Goal: Task Accomplishment & Management: Use online tool/utility

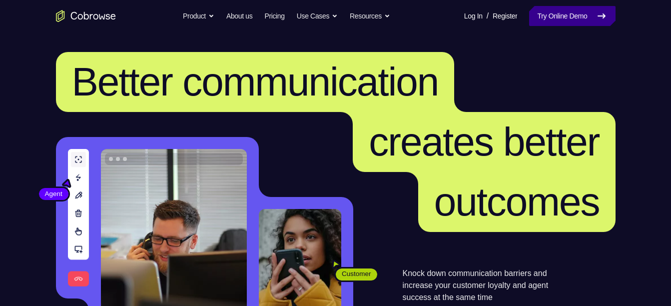
click at [575, 9] on link "Try Online Demo" at bounding box center [572, 16] width 86 height 20
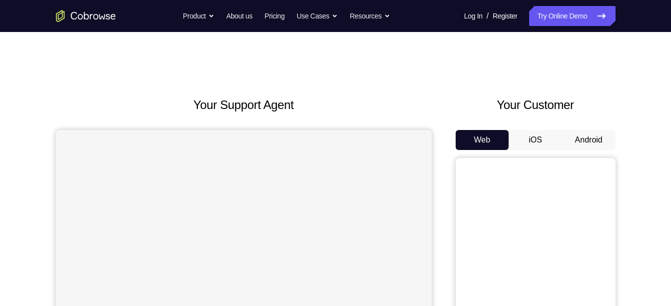
click at [578, 142] on button "Android" at bounding box center [588, 140] width 53 height 20
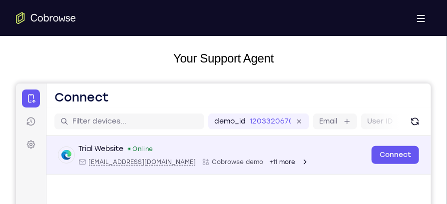
scroll to position [124, 0]
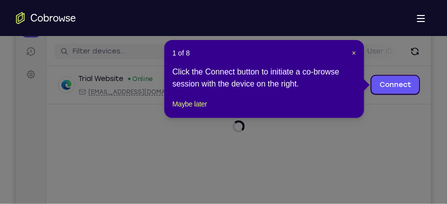
click at [356, 53] on div "1 of 8 × Click the Connect button to initiate a co-browse session with the devi…" at bounding box center [264, 79] width 200 height 78
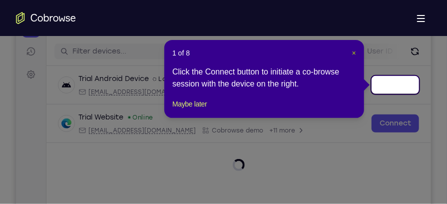
click at [352, 52] on span "×" at bounding box center [354, 53] width 4 height 8
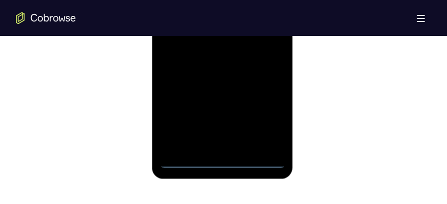
scroll to position [724, 0]
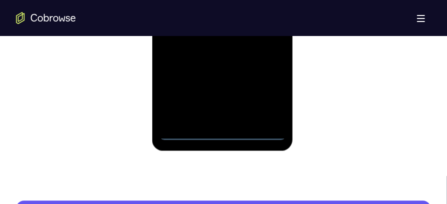
scroll to position [675, 0]
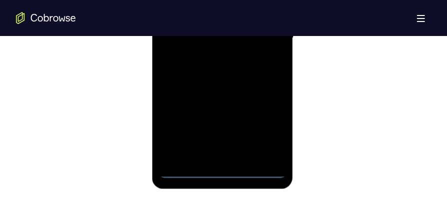
click at [262, 126] on div at bounding box center [222, 39] width 126 height 280
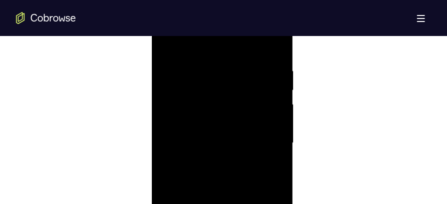
scroll to position [563, 0]
click at [216, 57] on div at bounding box center [222, 150] width 126 height 280
click at [269, 149] on div at bounding box center [222, 150] width 126 height 280
click at [208, 181] on div at bounding box center [222, 162] width 126 height 280
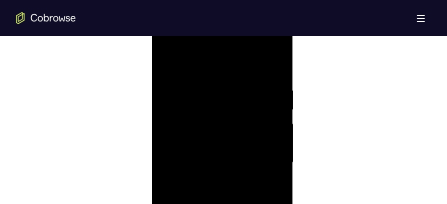
click at [203, 153] on div at bounding box center [222, 162] width 126 height 280
click at [202, 141] on div at bounding box center [222, 162] width 126 height 280
click at [202, 158] on div at bounding box center [222, 162] width 126 height 280
click at [201, 193] on div at bounding box center [222, 162] width 126 height 280
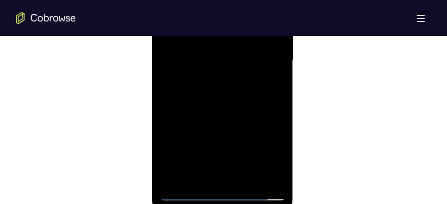
scroll to position [676, 0]
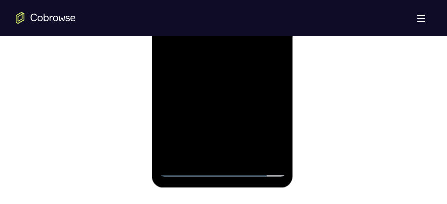
click at [234, 79] on div at bounding box center [222, 38] width 126 height 280
click at [243, 149] on div at bounding box center [222, 38] width 126 height 280
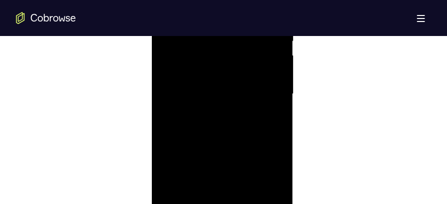
scroll to position [589, 0]
click at [236, 172] on div at bounding box center [222, 125] width 126 height 280
click at [246, 119] on div at bounding box center [222, 125] width 126 height 280
drag, startPoint x: 246, startPoint y: 119, endPoint x: 246, endPoint y: 173, distance: 53.9
click at [246, 173] on div at bounding box center [222, 125] width 126 height 280
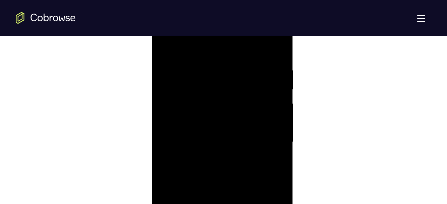
scroll to position [565, 0]
drag, startPoint x: 250, startPoint y: 152, endPoint x: 250, endPoint y: 172, distance: 19.5
click at [250, 172] on div at bounding box center [222, 148] width 126 height 280
drag, startPoint x: 252, startPoint y: 105, endPoint x: 249, endPoint y: 162, distance: 57.0
click at [249, 162] on div at bounding box center [222, 148] width 126 height 280
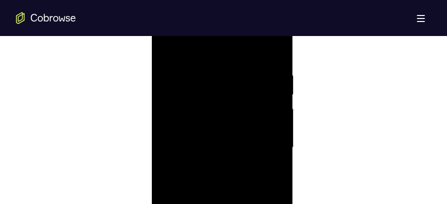
drag, startPoint x: 250, startPoint y: 106, endPoint x: 250, endPoint y: 148, distance: 41.9
click at [250, 148] on div at bounding box center [222, 148] width 126 height 280
drag, startPoint x: 267, startPoint y: 109, endPoint x: 266, endPoint y: 157, distance: 47.9
click at [266, 157] on div at bounding box center [222, 148] width 126 height 280
drag, startPoint x: 254, startPoint y: 112, endPoint x: 253, endPoint y: 154, distance: 42.5
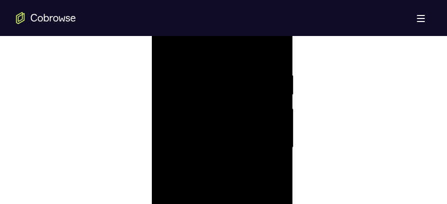
click at [253, 154] on div at bounding box center [222, 148] width 126 height 280
drag, startPoint x: 264, startPoint y: 114, endPoint x: 262, endPoint y: 170, distance: 56.5
click at [262, 170] on div at bounding box center [222, 148] width 126 height 280
drag, startPoint x: 256, startPoint y: 116, endPoint x: 257, endPoint y: 182, distance: 65.9
click at [257, 182] on div at bounding box center [222, 148] width 126 height 280
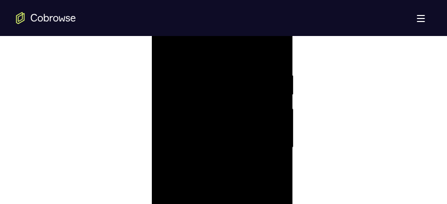
drag, startPoint x: 251, startPoint y: 96, endPoint x: 250, endPoint y: 124, distance: 28.5
click at [250, 124] on div at bounding box center [222, 148] width 126 height 280
drag, startPoint x: 249, startPoint y: 100, endPoint x: 247, endPoint y: 88, distance: 12.1
click at [247, 88] on div at bounding box center [222, 148] width 126 height 280
drag, startPoint x: 244, startPoint y: 148, endPoint x: 243, endPoint y: 128, distance: 20.5
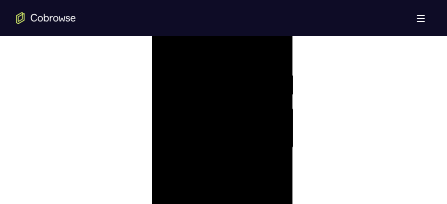
click at [243, 128] on div at bounding box center [222, 148] width 126 height 280
click at [217, 128] on div at bounding box center [222, 148] width 126 height 280
click at [270, 90] on div at bounding box center [222, 148] width 126 height 280
click at [271, 132] on div at bounding box center [222, 148] width 126 height 280
click at [241, 127] on div at bounding box center [222, 148] width 126 height 280
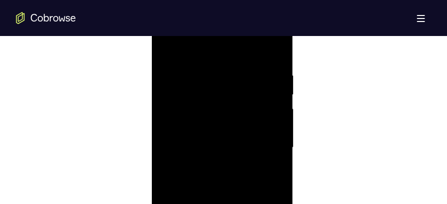
click at [215, 117] on div at bounding box center [222, 148] width 126 height 280
drag, startPoint x: 257, startPoint y: 152, endPoint x: 258, endPoint y: 170, distance: 18.5
click at [258, 170] on div at bounding box center [222, 148] width 126 height 280
drag, startPoint x: 263, startPoint y: 118, endPoint x: 262, endPoint y: 182, distance: 64.4
click at [262, 182] on div at bounding box center [222, 148] width 126 height 280
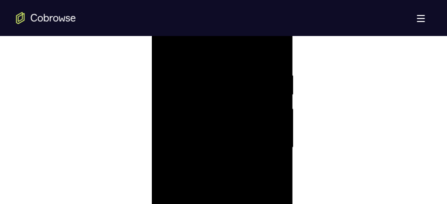
drag, startPoint x: 268, startPoint y: 98, endPoint x: 267, endPoint y: 145, distance: 46.5
click at [267, 145] on div at bounding box center [222, 148] width 126 height 280
drag, startPoint x: 267, startPoint y: 95, endPoint x: 265, endPoint y: 149, distance: 54.0
click at [265, 149] on div at bounding box center [222, 148] width 126 height 280
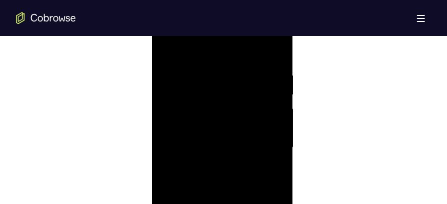
drag, startPoint x: 267, startPoint y: 120, endPoint x: 267, endPoint y: 167, distance: 46.4
click at [267, 167] on div at bounding box center [222, 148] width 126 height 280
drag, startPoint x: 272, startPoint y: 128, endPoint x: 257, endPoint y: 61, distance: 68.0
click at [257, 61] on div at bounding box center [222, 148] width 126 height 280
click at [237, 131] on div at bounding box center [222, 94] width 126 height 280
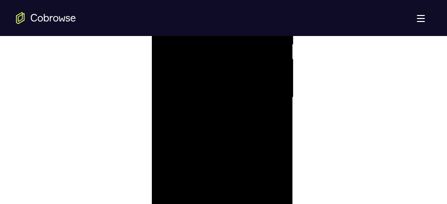
scroll to position [614, 0]
click at [259, 111] on div at bounding box center [222, 100] width 126 height 280
click at [258, 105] on div at bounding box center [222, 100] width 126 height 280
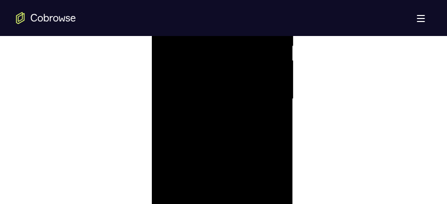
click at [258, 105] on div at bounding box center [222, 100] width 126 height 280
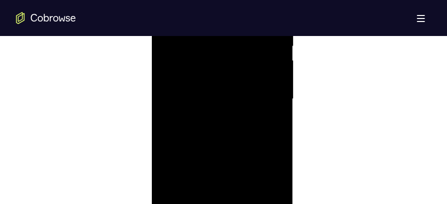
click at [258, 105] on div at bounding box center [222, 100] width 126 height 280
click at [271, 108] on div at bounding box center [222, 100] width 126 height 280
drag, startPoint x: 271, startPoint y: 108, endPoint x: 269, endPoint y: 50, distance: 58.0
click at [269, 50] on div at bounding box center [222, 100] width 126 height 280
click at [260, 103] on div at bounding box center [222, 100] width 126 height 280
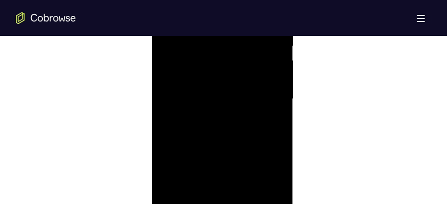
click at [193, 90] on div at bounding box center [222, 100] width 126 height 280
drag, startPoint x: 264, startPoint y: 138, endPoint x: 265, endPoint y: 55, distance: 83.4
click at [265, 55] on div at bounding box center [222, 100] width 126 height 280
drag, startPoint x: 260, startPoint y: 140, endPoint x: 260, endPoint y: 108, distance: 32.0
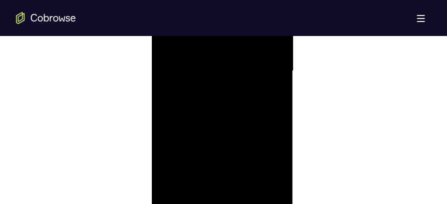
click at [260, 108] on div at bounding box center [222, 72] width 126 height 280
drag, startPoint x: 263, startPoint y: 141, endPoint x: 261, endPoint y: 90, distance: 50.5
click at [261, 90] on div at bounding box center [222, 72] width 126 height 280
drag, startPoint x: 261, startPoint y: 137, endPoint x: 260, endPoint y: 159, distance: 22.0
click at [260, 159] on div at bounding box center [222, 72] width 126 height 280
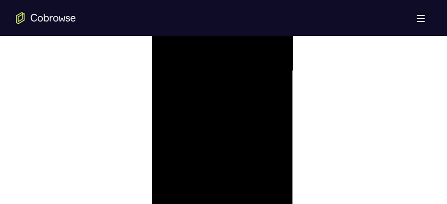
drag, startPoint x: 262, startPoint y: 74, endPoint x: 262, endPoint y: 99, distance: 25.0
click at [262, 99] on div at bounding box center [222, 72] width 126 height 280
click at [263, 100] on div at bounding box center [222, 72] width 126 height 280
click at [260, 103] on div at bounding box center [222, 72] width 126 height 280
click at [204, 91] on div at bounding box center [222, 72] width 126 height 280
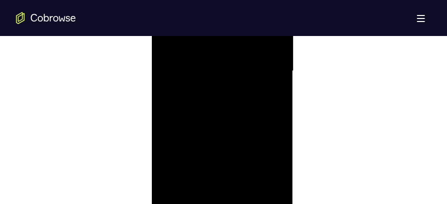
click at [296, 139] on div at bounding box center [223, 70] width 415 height 307
drag, startPoint x: 274, startPoint y: 135, endPoint x: 266, endPoint y: 89, distance: 47.1
click at [266, 89] on div at bounding box center [222, 72] width 126 height 280
drag, startPoint x: 260, startPoint y: 153, endPoint x: 259, endPoint y: 79, distance: 73.9
click at [259, 79] on div at bounding box center [222, 72] width 126 height 280
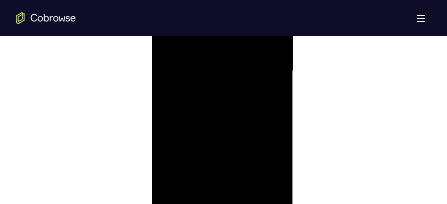
drag, startPoint x: 253, startPoint y: 117, endPoint x: 252, endPoint y: 64, distance: 52.9
click at [252, 64] on div at bounding box center [222, 72] width 126 height 280
click at [210, 88] on div at bounding box center [222, 72] width 126 height 280
click at [268, 123] on div at bounding box center [222, 118] width 126 height 280
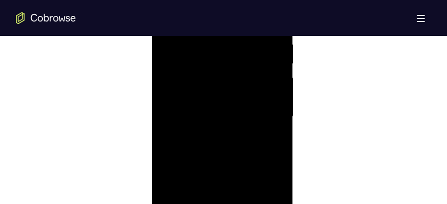
click at [239, 127] on div at bounding box center [222, 118] width 126 height 280
click at [212, 116] on div at bounding box center [222, 118] width 126 height 280
drag, startPoint x: 262, startPoint y: 167, endPoint x: 263, endPoint y: 80, distance: 86.4
click at [263, 80] on div at bounding box center [222, 118] width 126 height 280
click at [218, 156] on div at bounding box center [222, 118] width 126 height 280
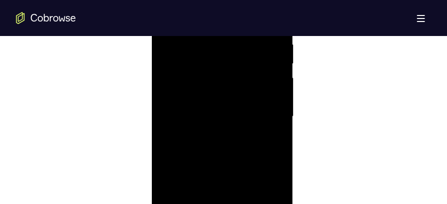
click at [270, 129] on div at bounding box center [222, 118] width 126 height 280
drag, startPoint x: 270, startPoint y: 129, endPoint x: 266, endPoint y: 72, distance: 57.1
click at [266, 72] on div at bounding box center [222, 118] width 126 height 280
click at [239, 108] on div at bounding box center [222, 118] width 126 height 280
click at [211, 95] on div at bounding box center [222, 118] width 126 height 280
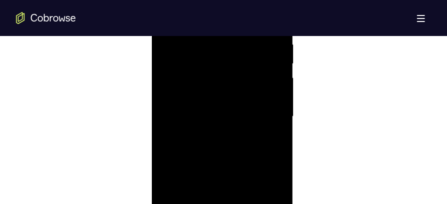
drag, startPoint x: 241, startPoint y: 144, endPoint x: 248, endPoint y: 81, distance: 62.8
click at [248, 81] on div at bounding box center [222, 118] width 126 height 280
drag, startPoint x: 240, startPoint y: 159, endPoint x: 245, endPoint y: 88, distance: 71.5
click at [245, 88] on div at bounding box center [222, 118] width 126 height 280
click at [215, 121] on div at bounding box center [222, 118] width 126 height 280
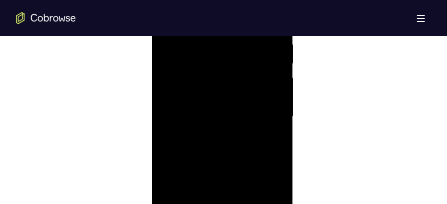
click at [273, 104] on div at bounding box center [222, 118] width 126 height 280
